Goal: Entertainment & Leisure: Consume media (video, audio)

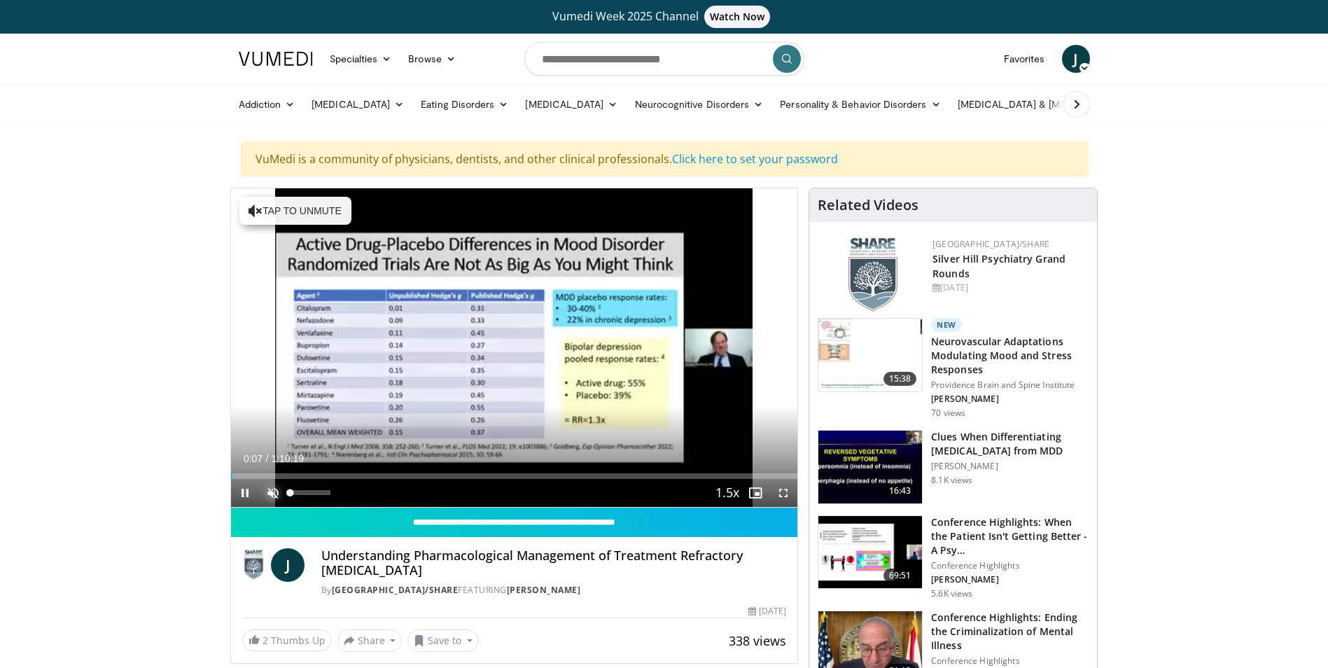
click at [274, 495] on span "Video Player" at bounding box center [273, 493] width 28 height 28
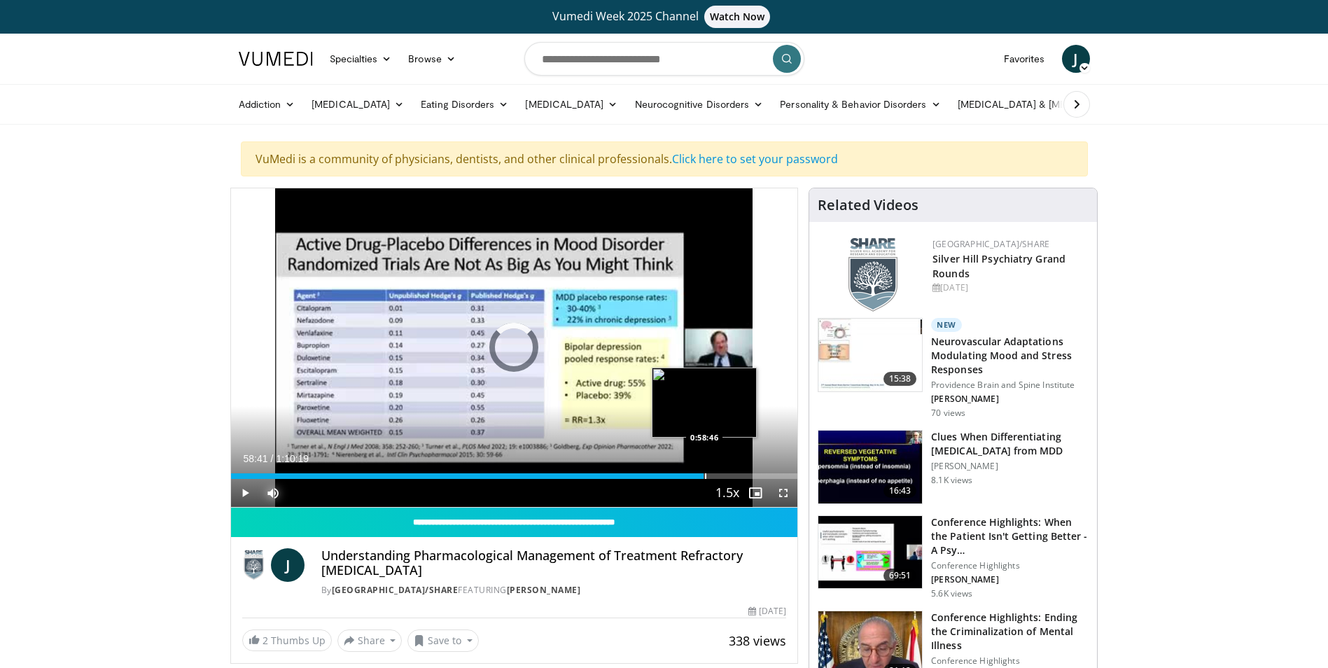
click at [705, 475] on div "Progress Bar" at bounding box center [705, 476] width 1 height 6
click at [715, 473] on div "Progress Bar" at bounding box center [715, 476] width 1 height 6
